Goal: Task Accomplishment & Management: Use online tool/utility

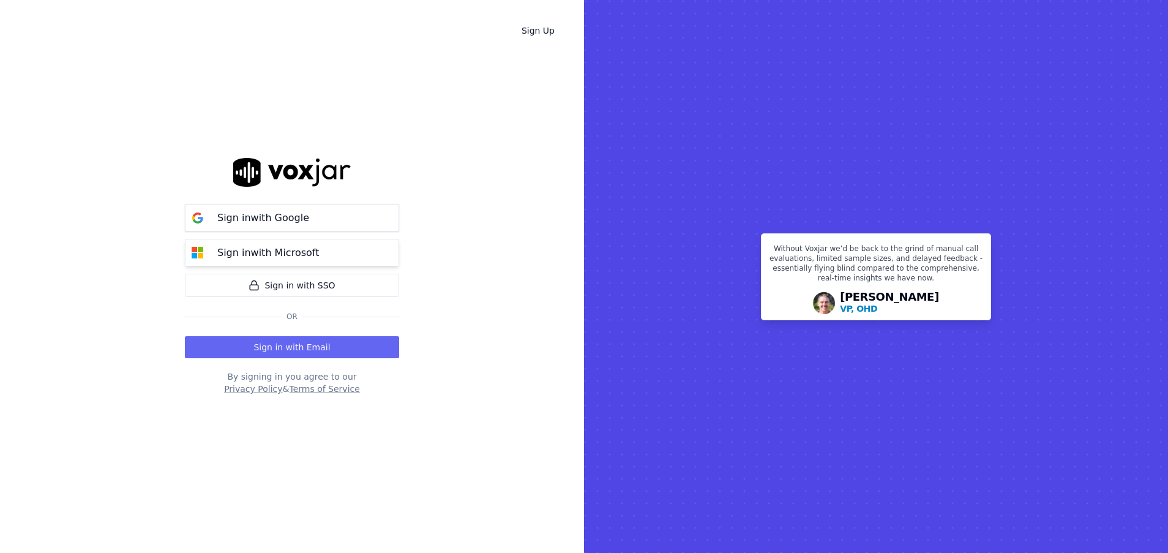
click at [296, 250] on p "Sign in with Microsoft" at bounding box center [268, 253] width 102 height 15
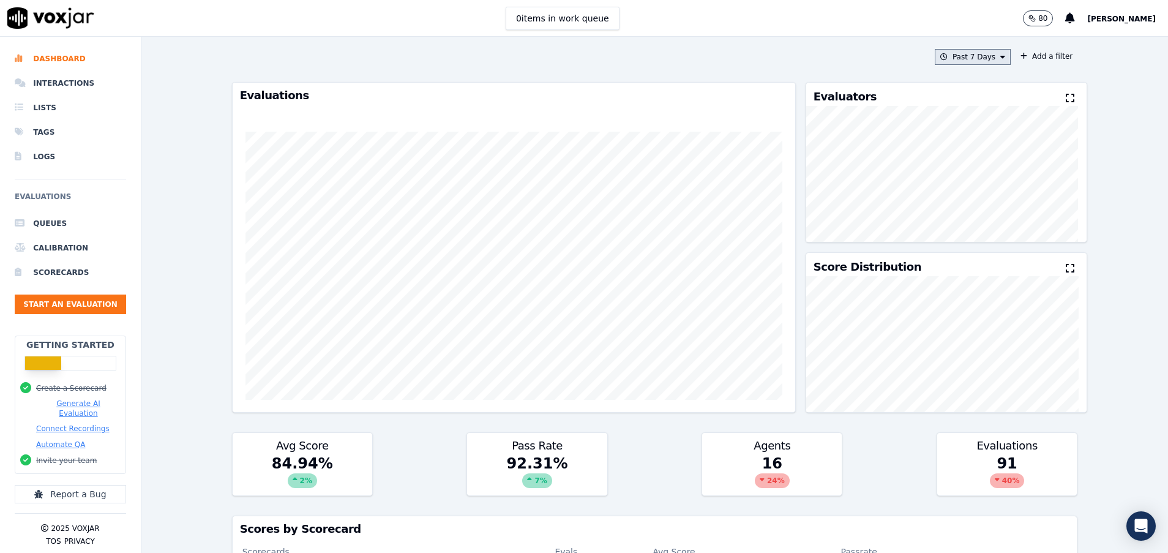
click at [966, 58] on button "Past 7 Days" at bounding box center [973, 57] width 76 height 16
click at [955, 95] on div "[DATE]" at bounding box center [967, 94] width 25 height 10
click at [981, 208] on button "Add" at bounding box center [993, 198] width 24 height 20
click at [1001, 56] on icon at bounding box center [1003, 56] width 5 height 7
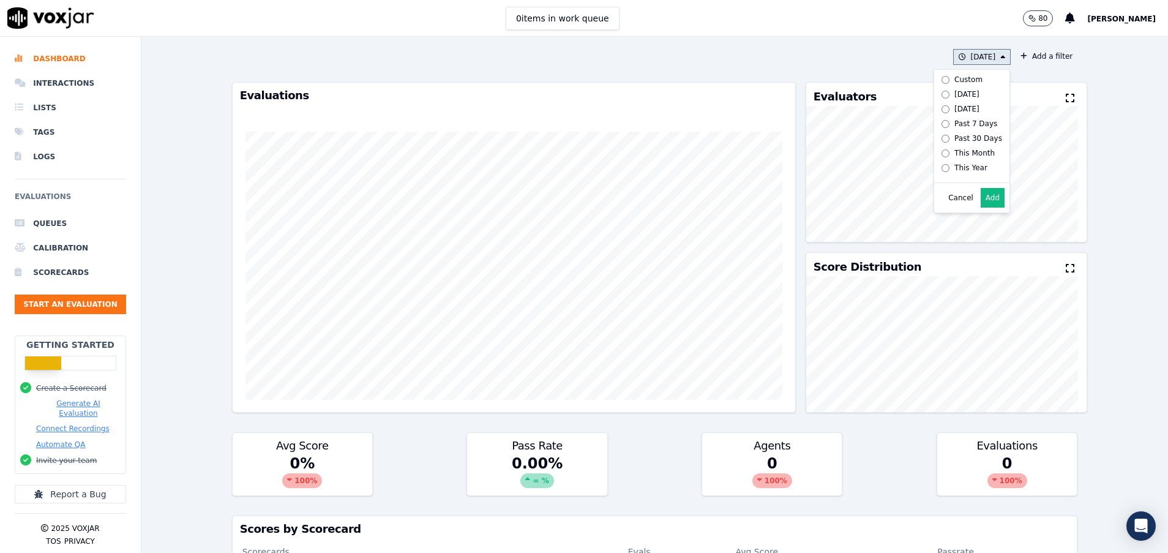
click at [959, 110] on div "[DATE]" at bounding box center [967, 109] width 25 height 10
click at [981, 208] on button "Add" at bounding box center [993, 198] width 24 height 20
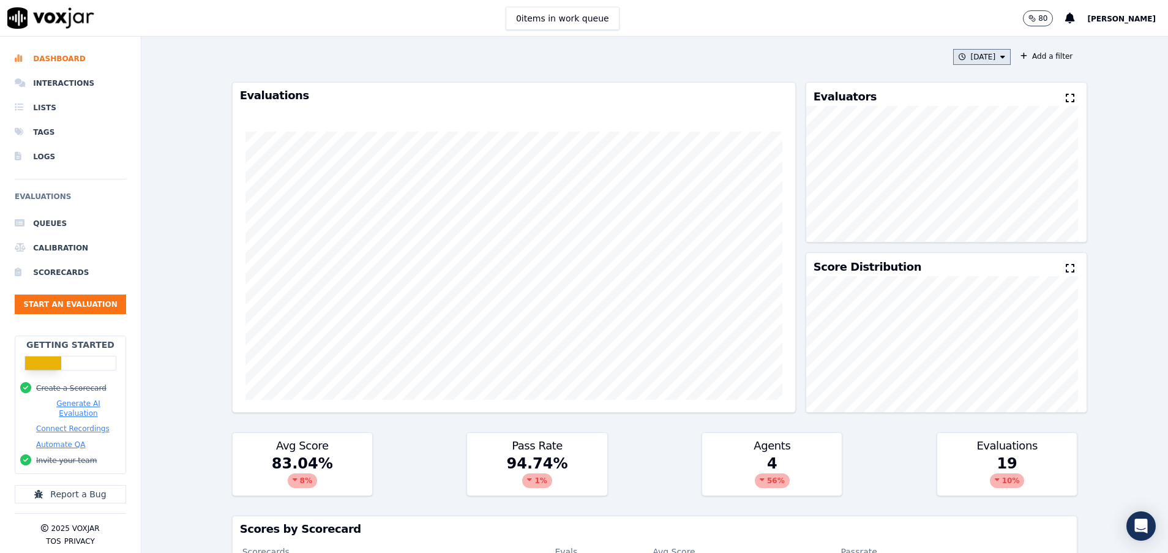
click at [953, 56] on button "[DATE]" at bounding box center [982, 57] width 58 height 16
click at [955, 124] on div "Past 7 Days" at bounding box center [976, 124] width 43 height 10
click at [981, 205] on button "Add" at bounding box center [993, 198] width 24 height 20
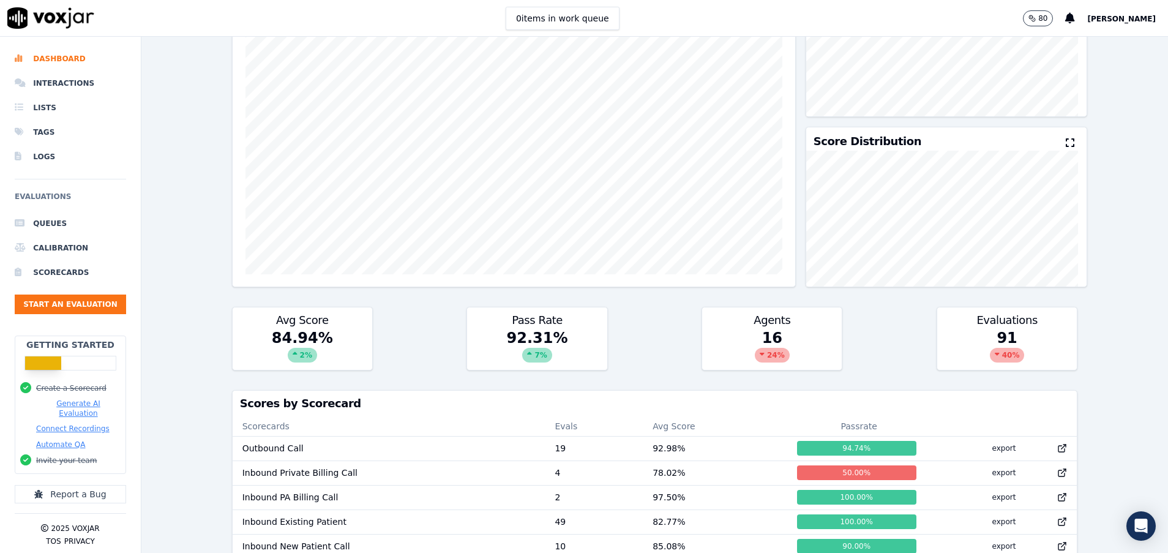
scroll to position [92, 0]
